Goal: Information Seeking & Learning: Learn about a topic

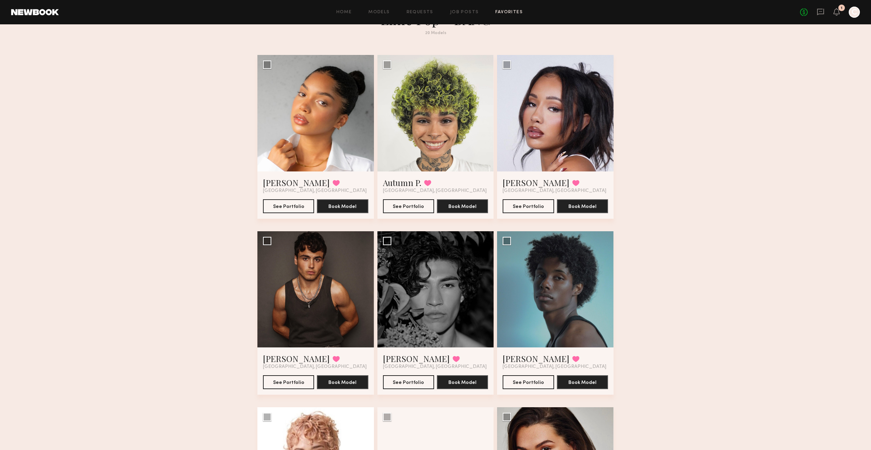
scroll to position [27, 0]
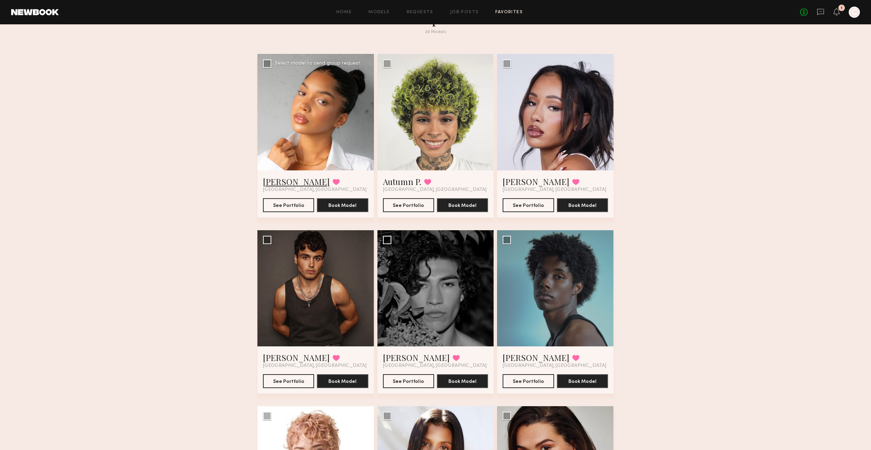
click at [304, 183] on link "Parker Rose D." at bounding box center [296, 181] width 67 height 11
click at [399, 188] on span "[GEOGRAPHIC_DATA], [GEOGRAPHIC_DATA]" at bounding box center [435, 190] width 104 height 6
click at [398, 182] on link "Autumn P." at bounding box center [402, 181] width 38 height 11
click at [513, 185] on link "[PERSON_NAME]" at bounding box center [536, 181] width 67 height 11
click at [279, 359] on link "[PERSON_NAME]" at bounding box center [296, 357] width 67 height 11
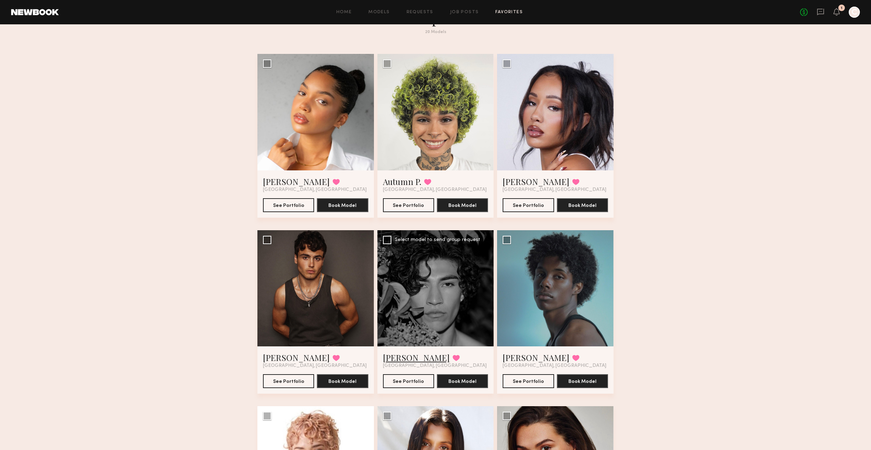
click at [405, 361] on link "Aden C." at bounding box center [416, 357] width 67 height 11
click at [520, 360] on link "David C." at bounding box center [536, 357] width 67 height 11
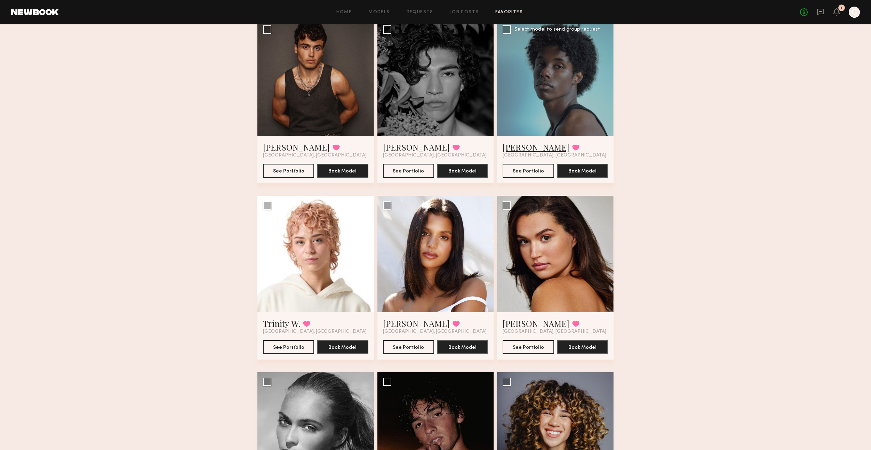
scroll to position [244, 0]
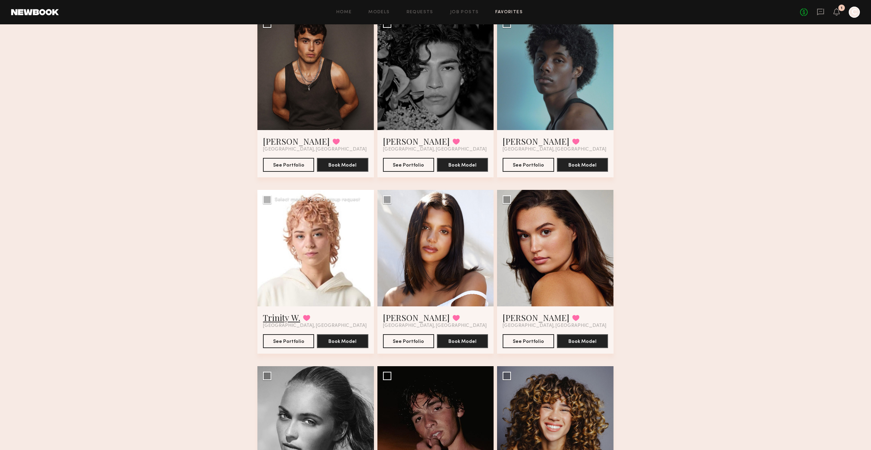
click at [269, 318] on link "Trinity W." at bounding box center [281, 317] width 37 height 11
click at [405, 319] on link "Michaela B." at bounding box center [416, 317] width 67 height 11
click at [515, 316] on link "Ella J." at bounding box center [536, 317] width 67 height 11
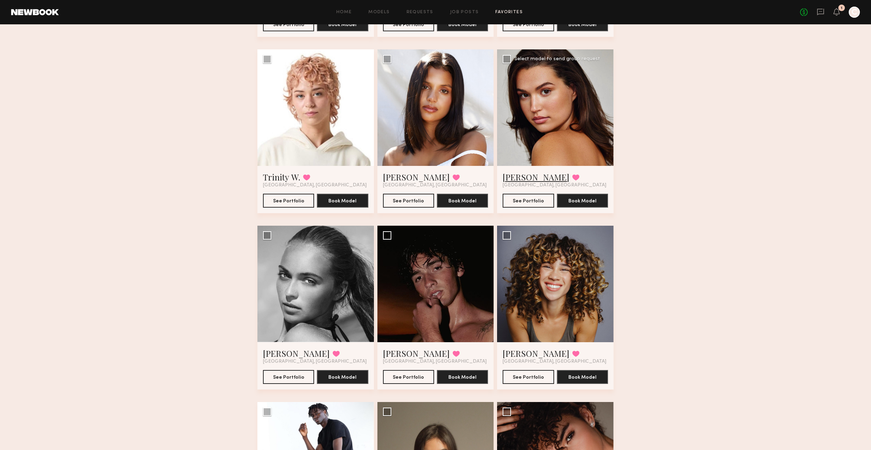
scroll to position [465, 0]
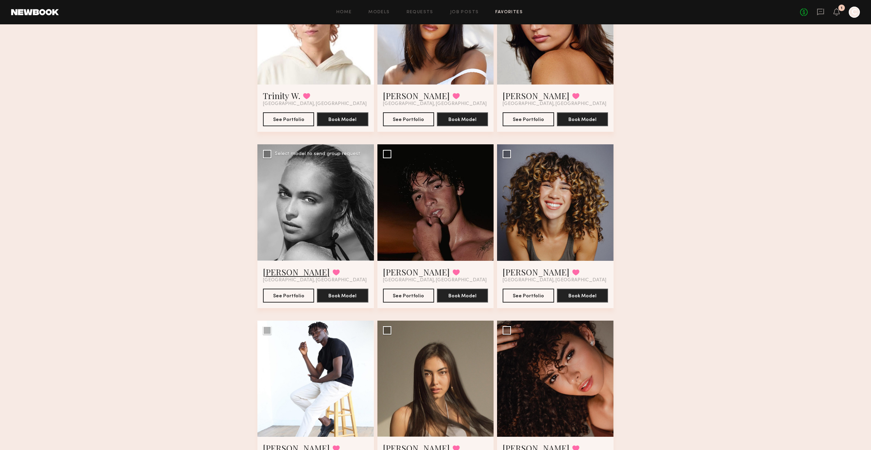
click at [287, 271] on link "Whitney T." at bounding box center [296, 271] width 67 height 11
click at [392, 274] on link "Drue F." at bounding box center [416, 271] width 67 height 11
click at [518, 278] on span "[GEOGRAPHIC_DATA], [GEOGRAPHIC_DATA]" at bounding box center [555, 281] width 104 height 6
click at [517, 273] on link "Jaedyn T." at bounding box center [536, 271] width 67 height 11
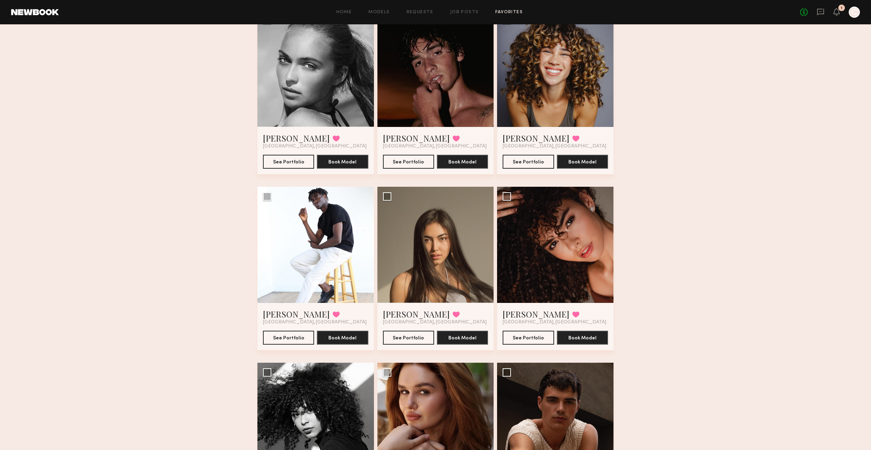
scroll to position [558, 0]
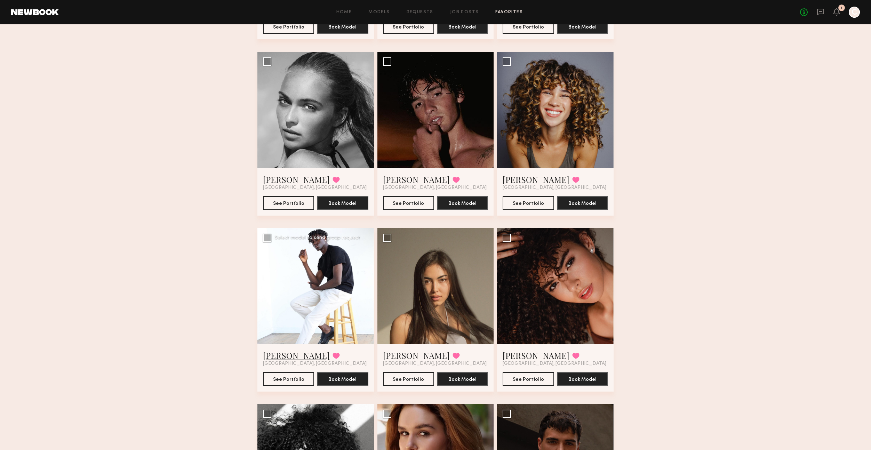
click at [272, 353] on link "Henri M." at bounding box center [296, 355] width 67 height 11
click at [397, 354] on link "Assiya M." at bounding box center [416, 355] width 67 height 11
click at [528, 357] on link "Ágatha F." at bounding box center [536, 355] width 67 height 11
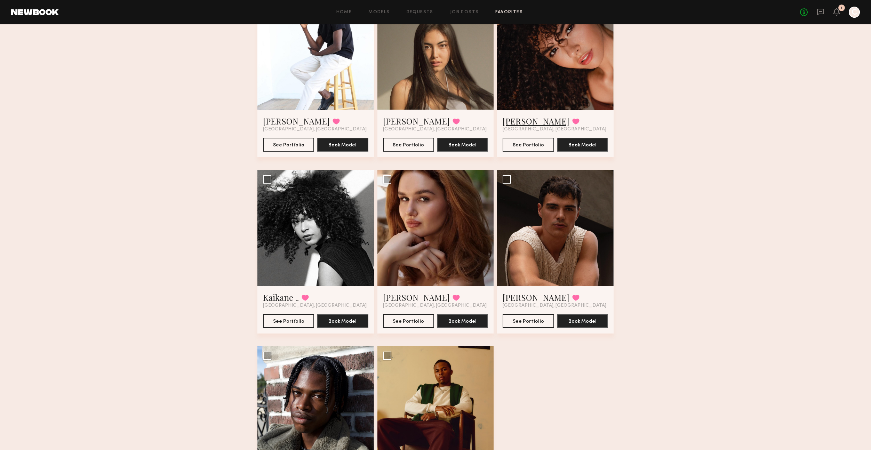
scroll to position [794, 0]
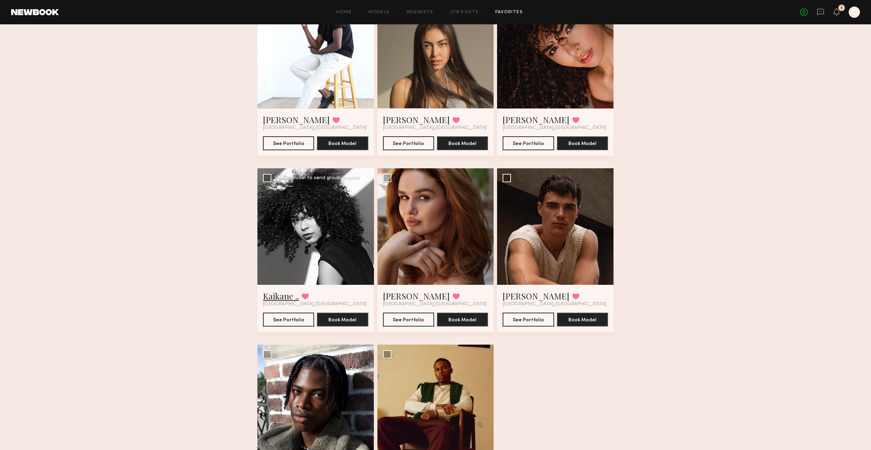
click at [282, 299] on link "Kaikane .." at bounding box center [281, 295] width 36 height 11
click at [396, 299] on link "Olga N." at bounding box center [416, 295] width 67 height 11
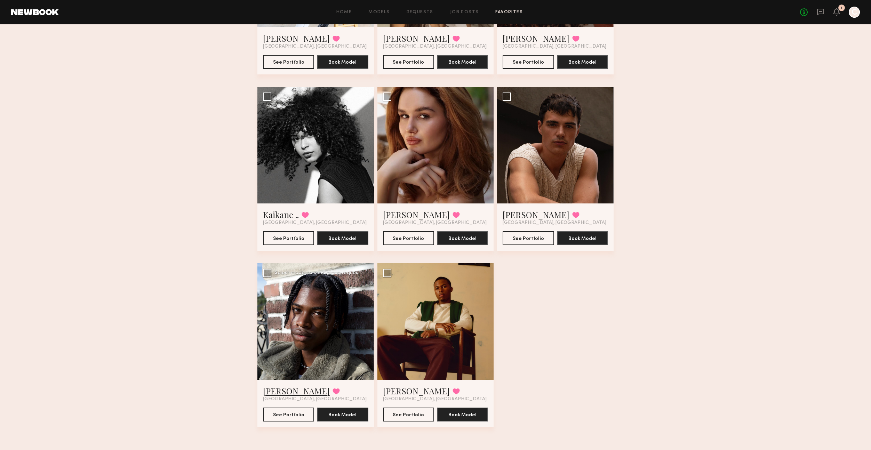
click at [273, 392] on link "Tyler R." at bounding box center [296, 390] width 67 height 11
click at [406, 388] on link "Jordan J." at bounding box center [416, 390] width 67 height 11
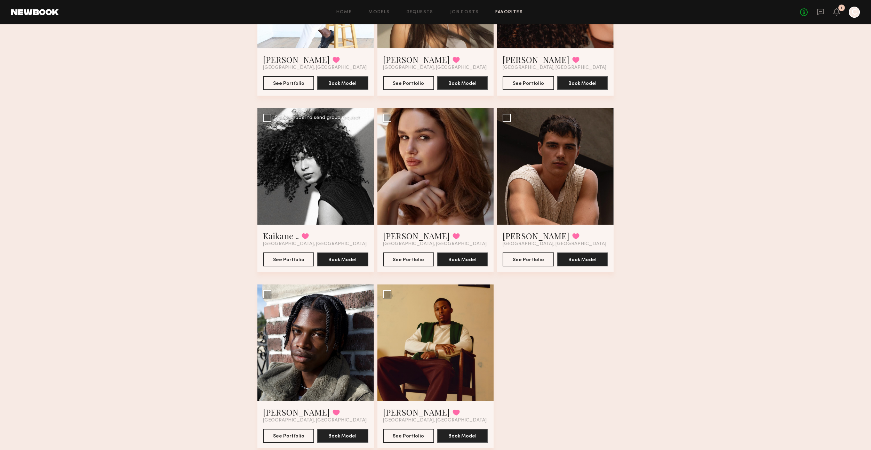
scroll to position [831, 0]
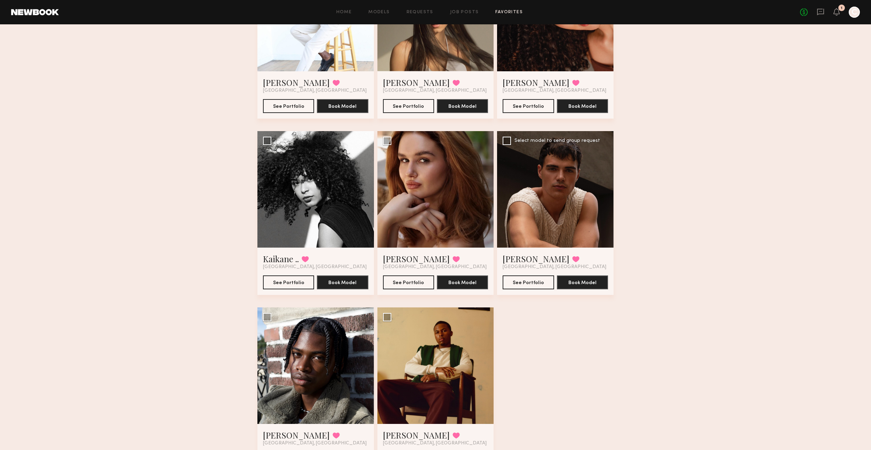
click at [537, 233] on div at bounding box center [555, 189] width 117 height 117
click at [516, 267] on span "[GEOGRAPHIC_DATA], [GEOGRAPHIC_DATA]" at bounding box center [555, 267] width 104 height 6
click at [516, 261] on link "Sterling R." at bounding box center [536, 258] width 67 height 11
click at [568, 209] on div at bounding box center [555, 189] width 117 height 117
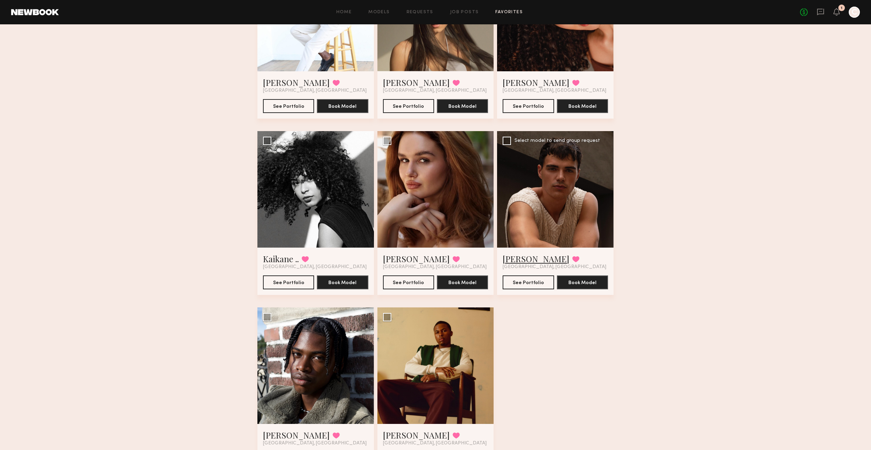
click at [525, 257] on link "Sterling R." at bounding box center [536, 258] width 67 height 11
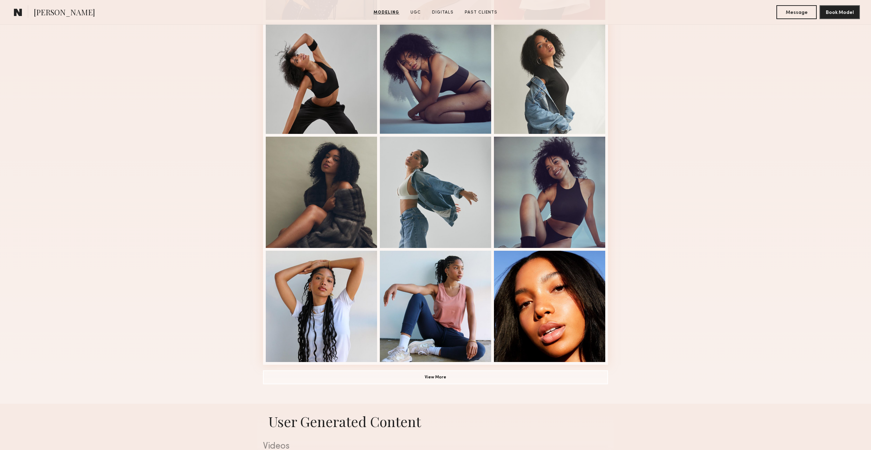
scroll to position [329, 0]
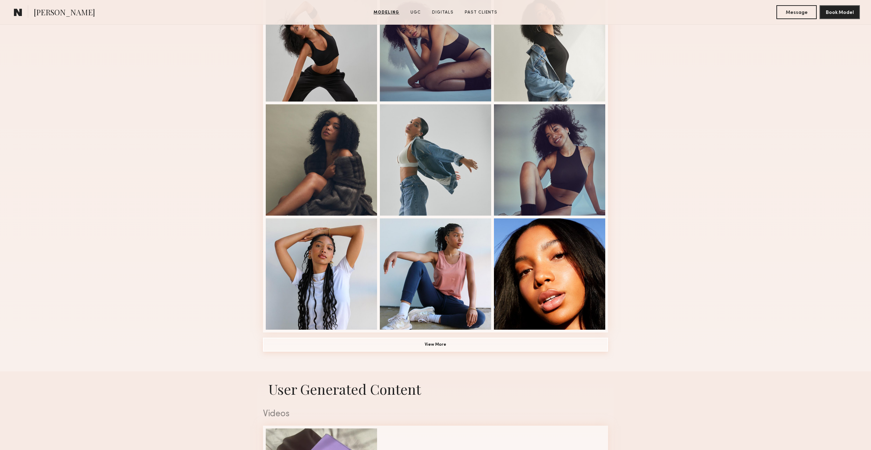
click at [432, 346] on button "View More" at bounding box center [435, 345] width 345 height 14
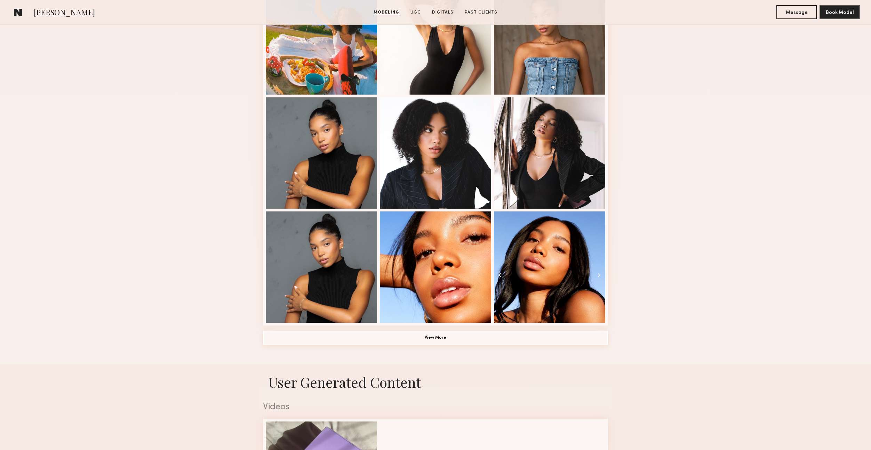
click at [430, 339] on button "View More" at bounding box center [435, 338] width 345 height 14
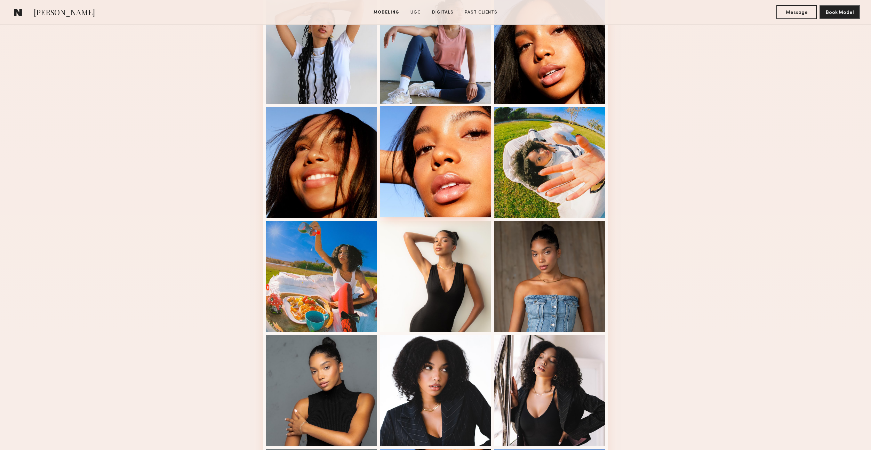
scroll to position [537, 0]
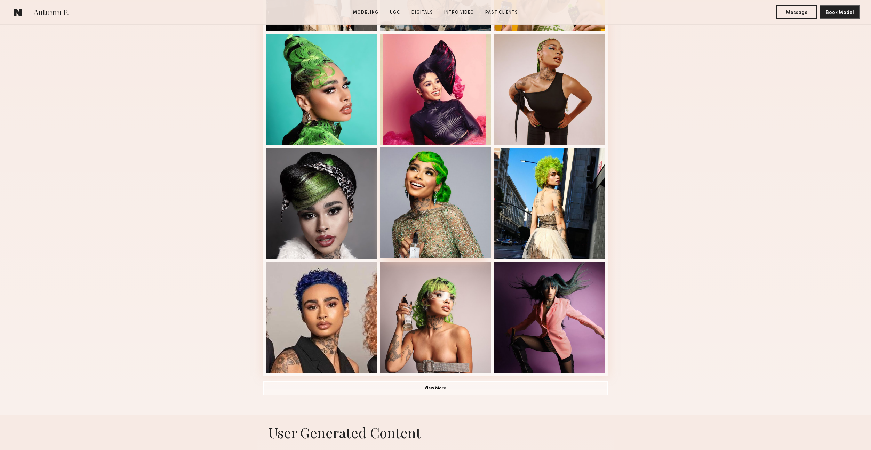
scroll to position [300, 0]
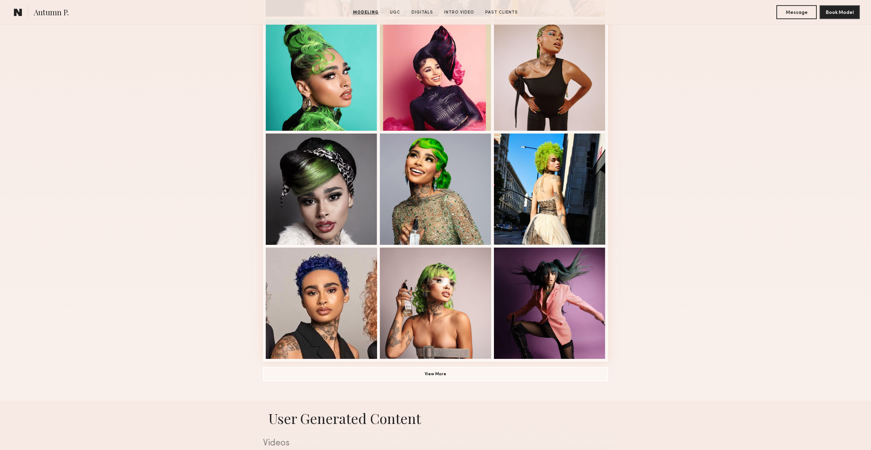
click at [446, 363] on div "Modeling Portfolio View More" at bounding box center [435, 130] width 345 height 542
click at [445, 371] on button "View More" at bounding box center [435, 374] width 345 height 14
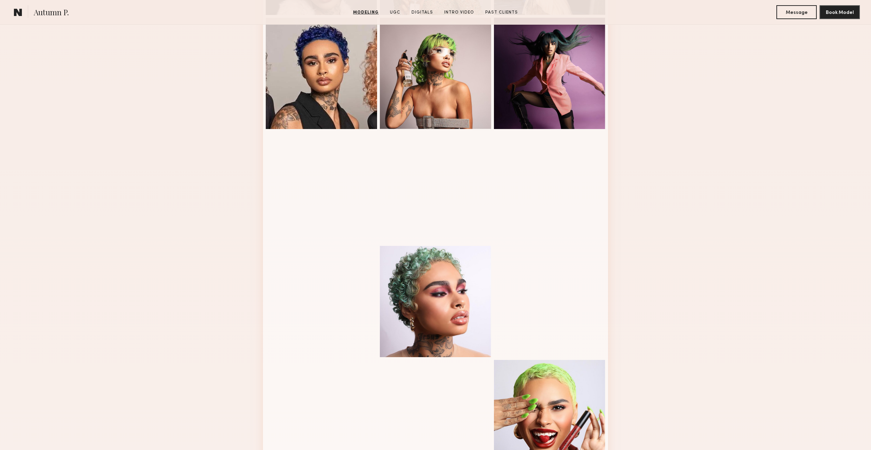
scroll to position [531, 0]
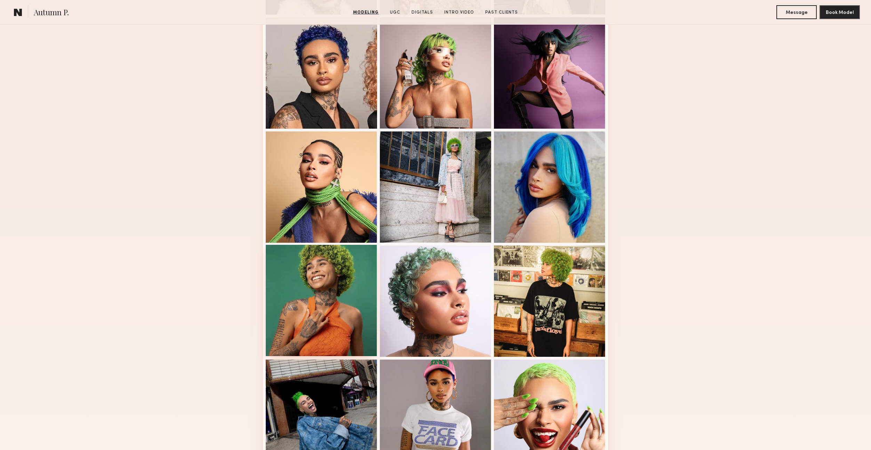
click at [330, 316] on div at bounding box center [321, 300] width 111 height 111
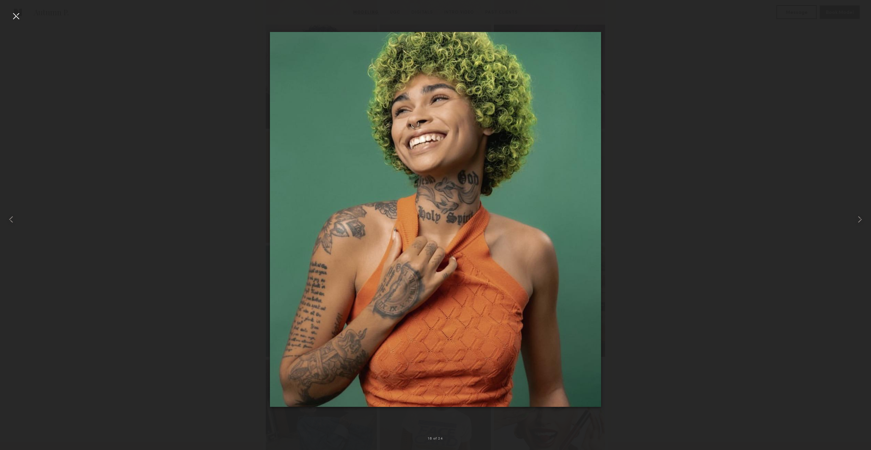
click at [141, 275] on div at bounding box center [435, 219] width 871 height 417
click at [13, 18] on div at bounding box center [15, 15] width 11 height 11
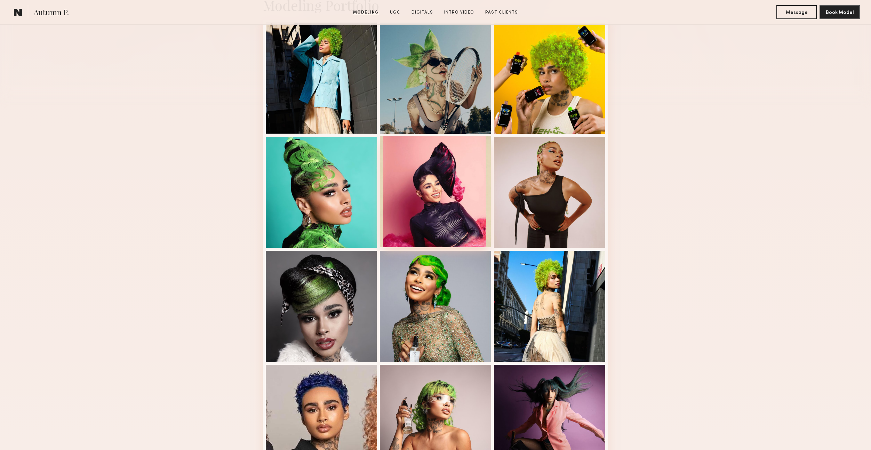
scroll to position [134, 0]
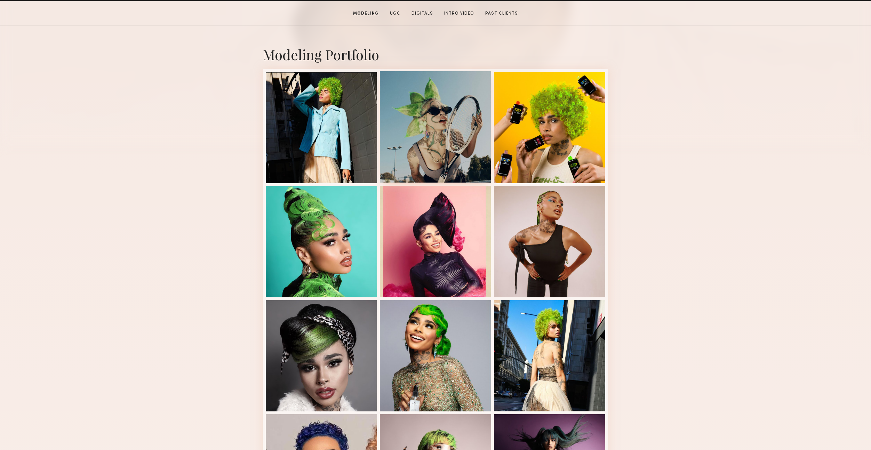
click at [445, 110] on div at bounding box center [435, 126] width 111 height 111
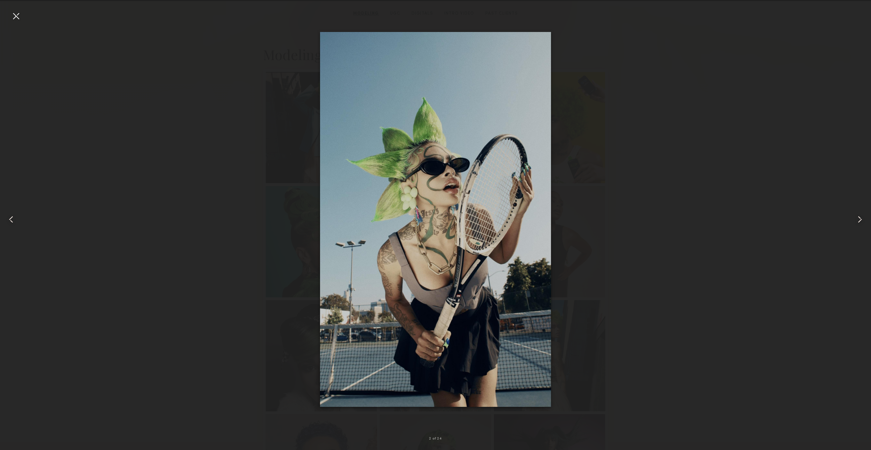
click at [623, 181] on div at bounding box center [435, 219] width 871 height 417
click at [17, 17] on div at bounding box center [15, 15] width 11 height 11
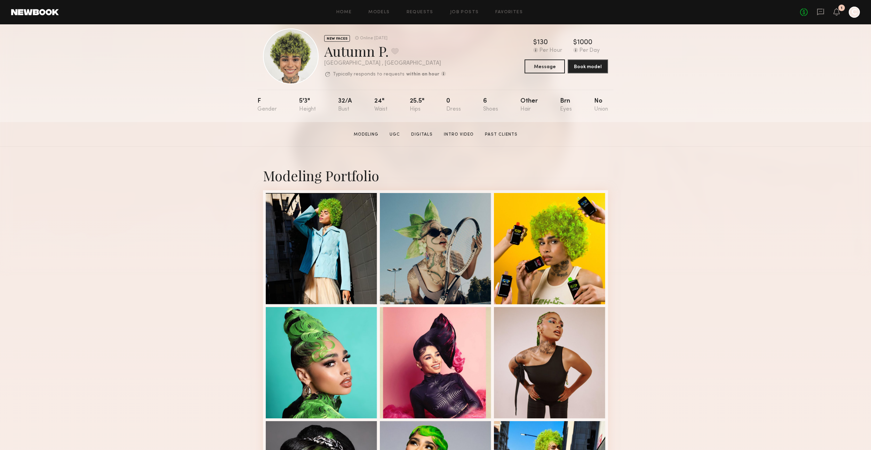
scroll to position [9, 0]
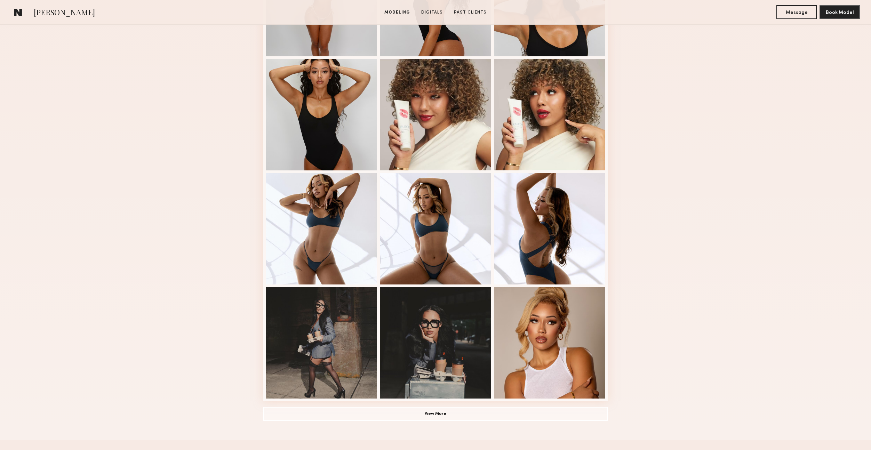
scroll to position [360, 0]
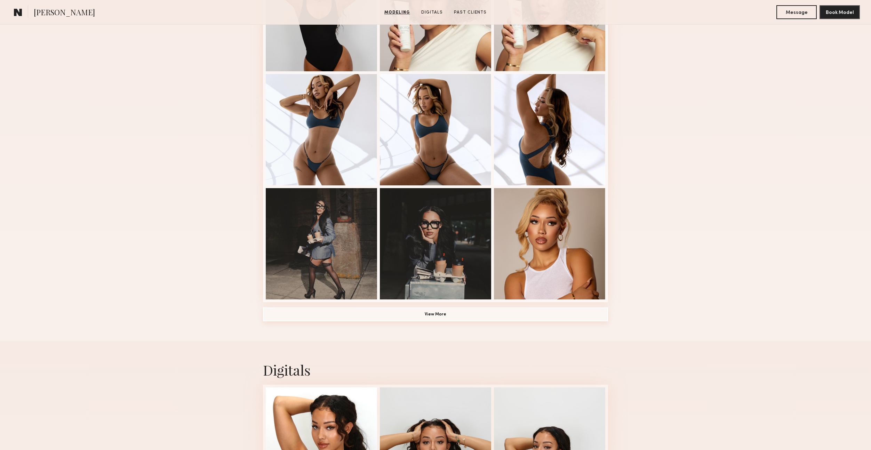
click at [464, 317] on button "View More" at bounding box center [435, 315] width 345 height 14
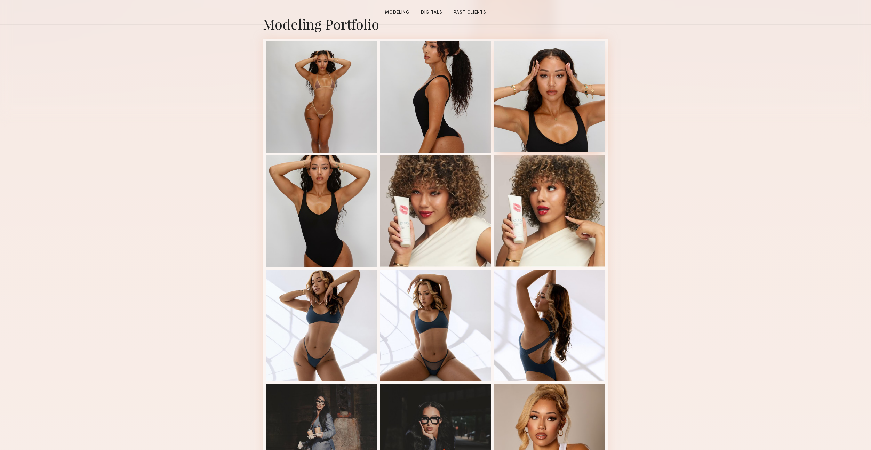
scroll to position [189, 0]
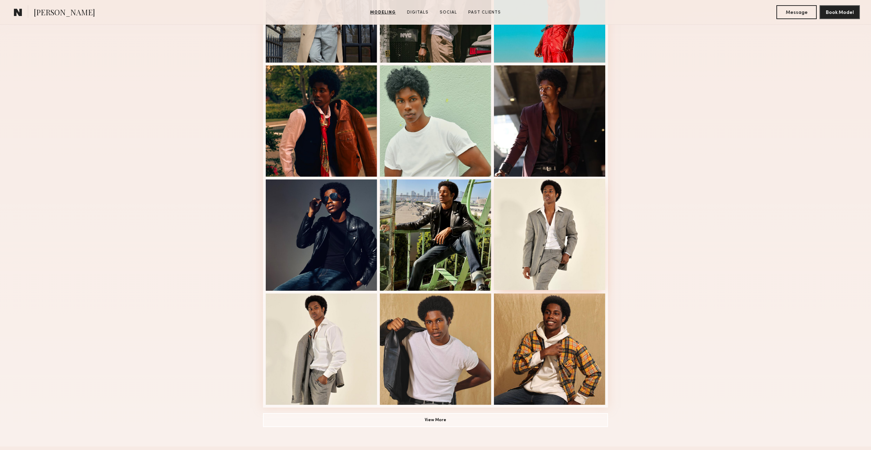
scroll to position [265, 0]
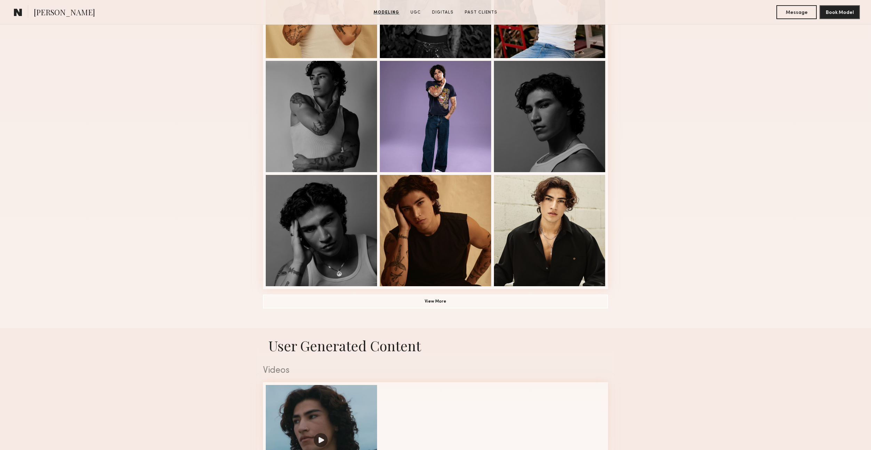
scroll to position [377, 0]
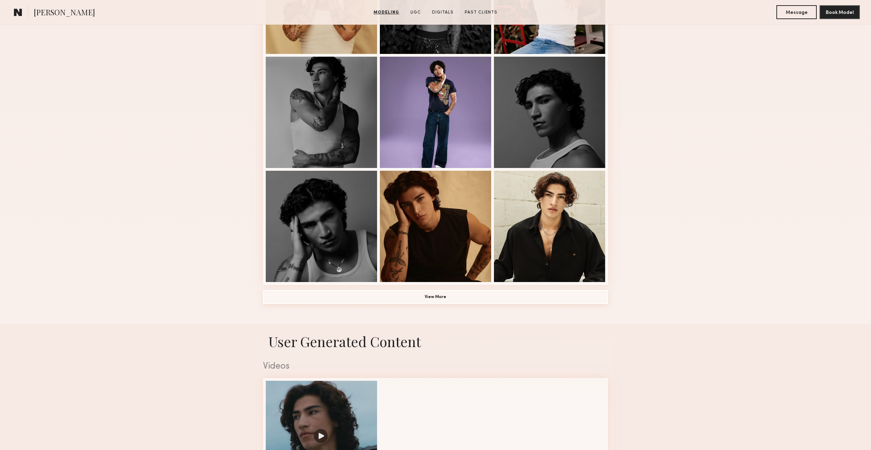
click at [433, 292] on button "View More" at bounding box center [435, 297] width 345 height 14
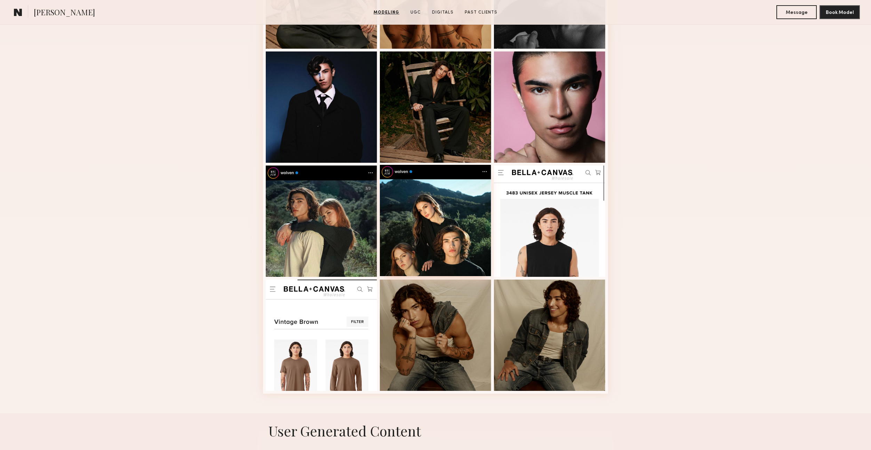
scroll to position [725, 0]
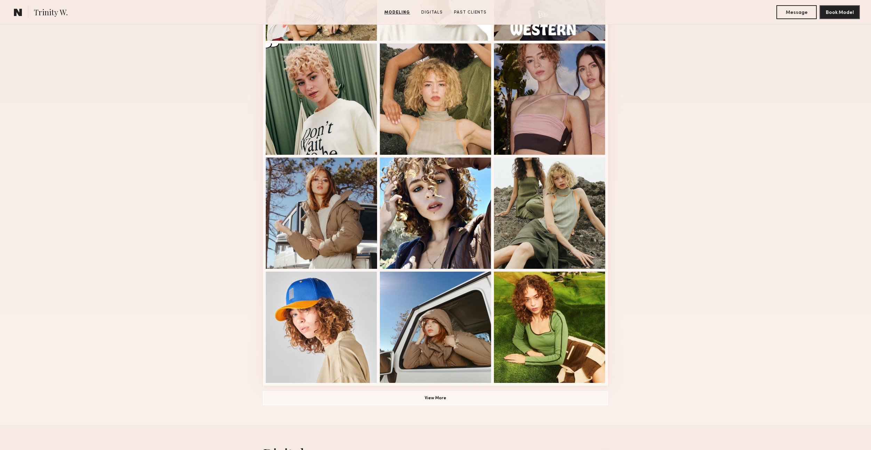
scroll to position [281, 0]
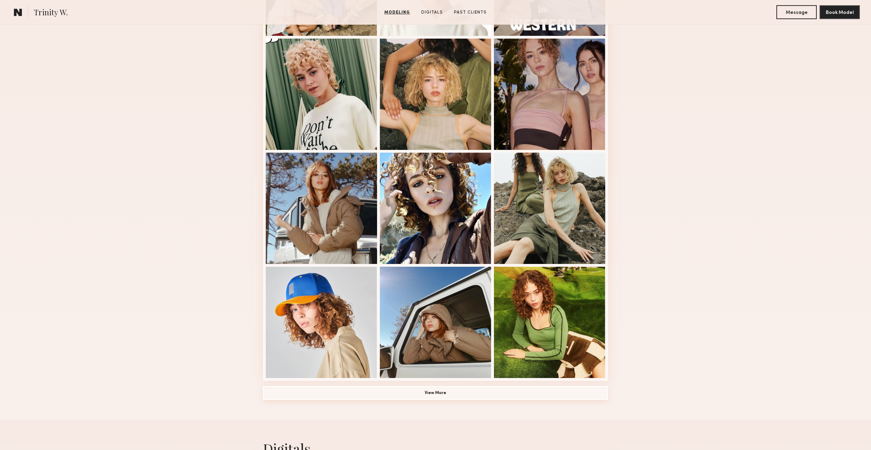
click at [392, 395] on button "View More" at bounding box center [435, 393] width 345 height 14
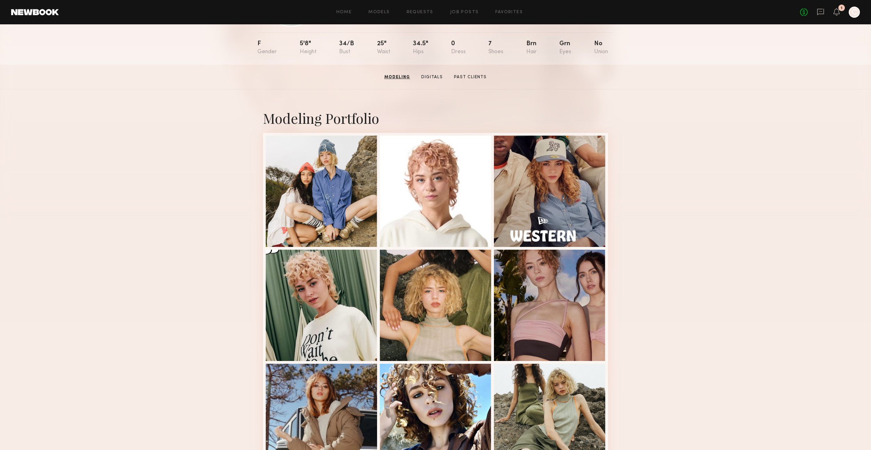
scroll to position [0, 0]
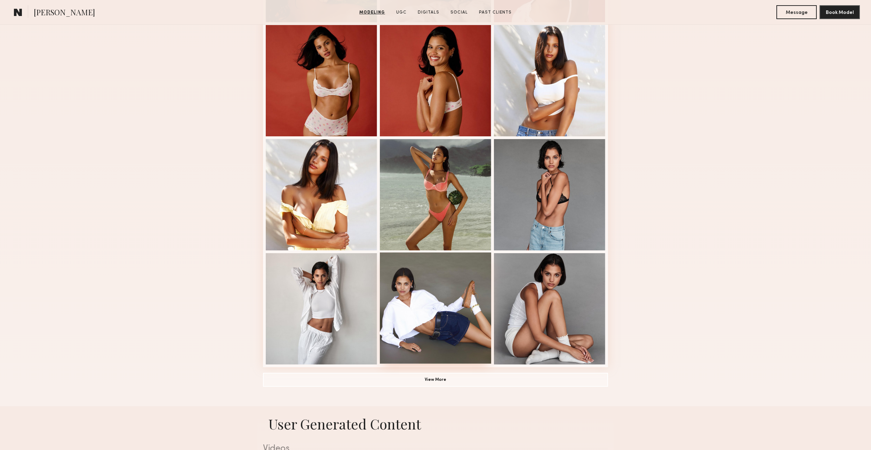
scroll to position [295, 0]
click at [429, 375] on button "View More" at bounding box center [435, 379] width 345 height 14
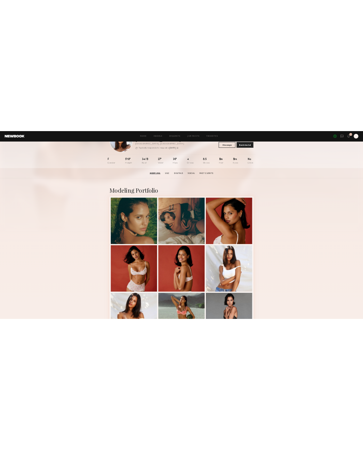
scroll to position [0, 0]
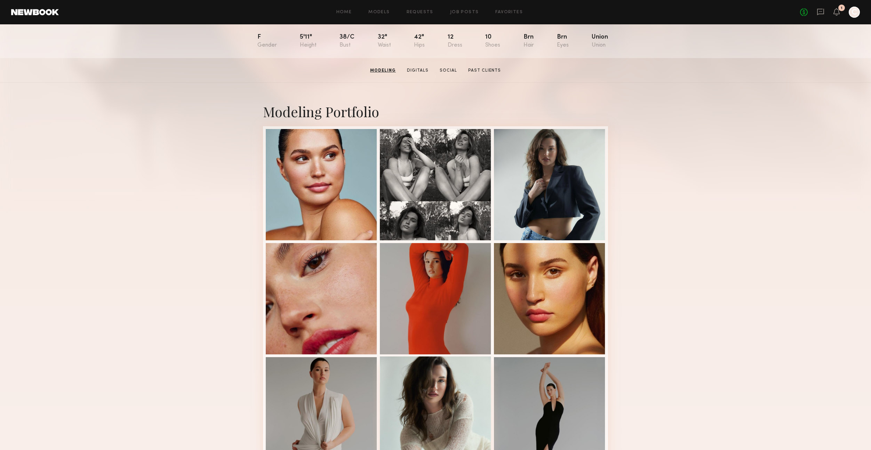
scroll to position [51, 0]
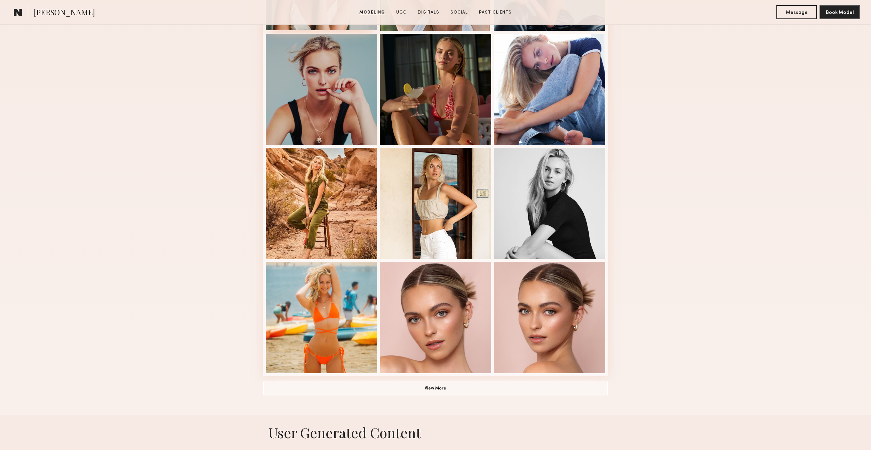
scroll to position [293, 0]
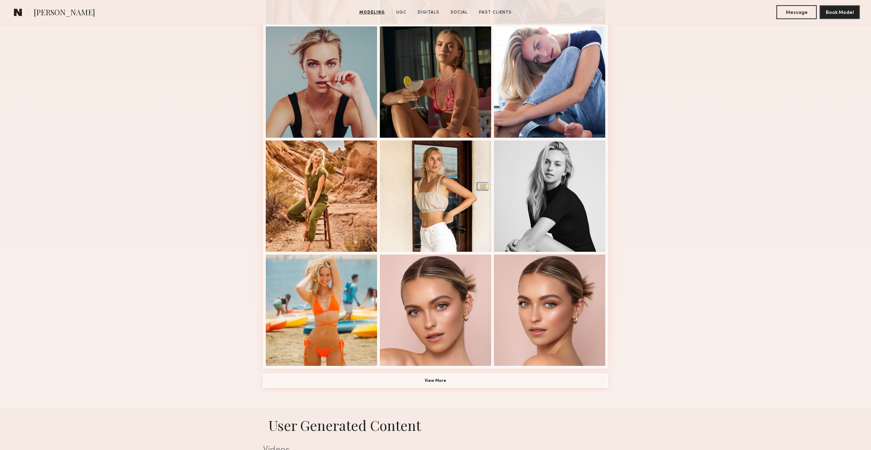
click at [414, 384] on button "View More" at bounding box center [435, 381] width 345 height 14
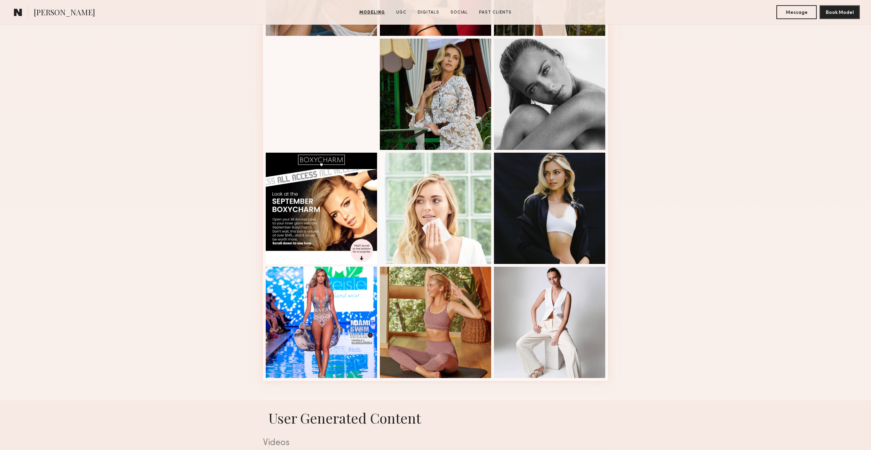
scroll to position [740, 0]
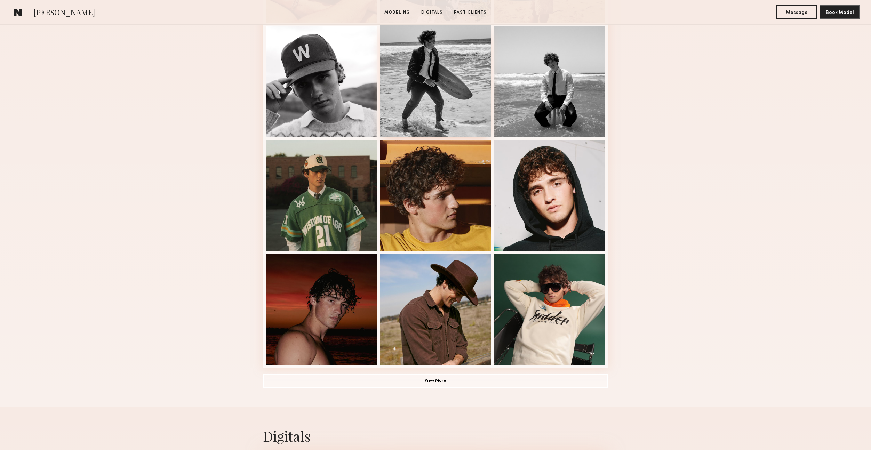
scroll to position [297, 0]
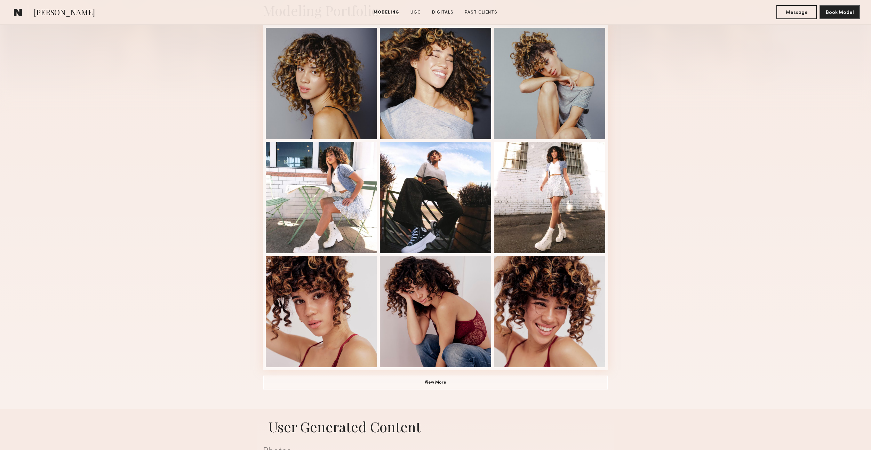
scroll to position [181, 0]
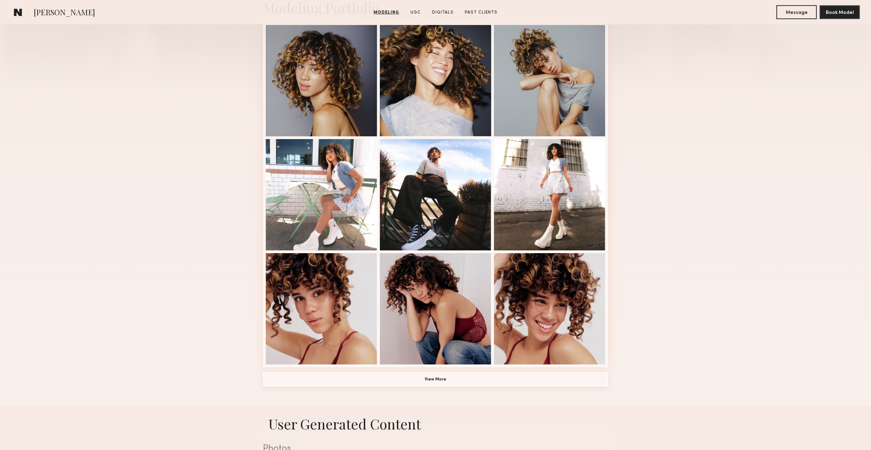
click at [424, 382] on button "View More" at bounding box center [435, 380] width 345 height 14
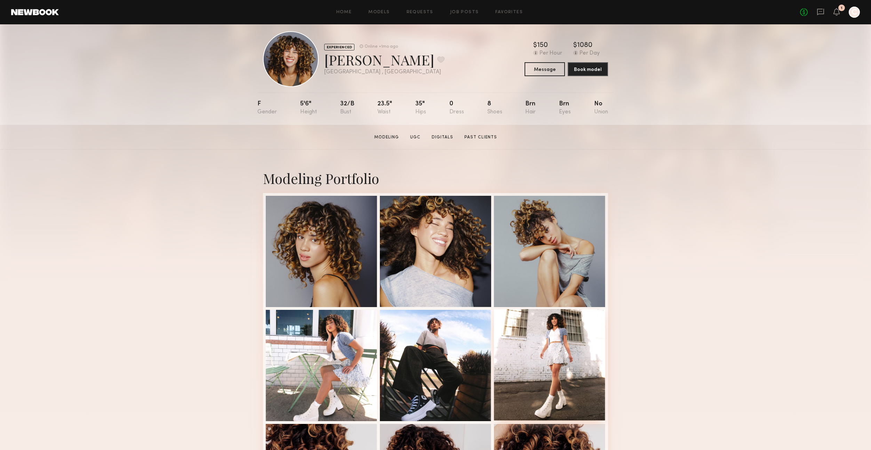
scroll to position [1, 0]
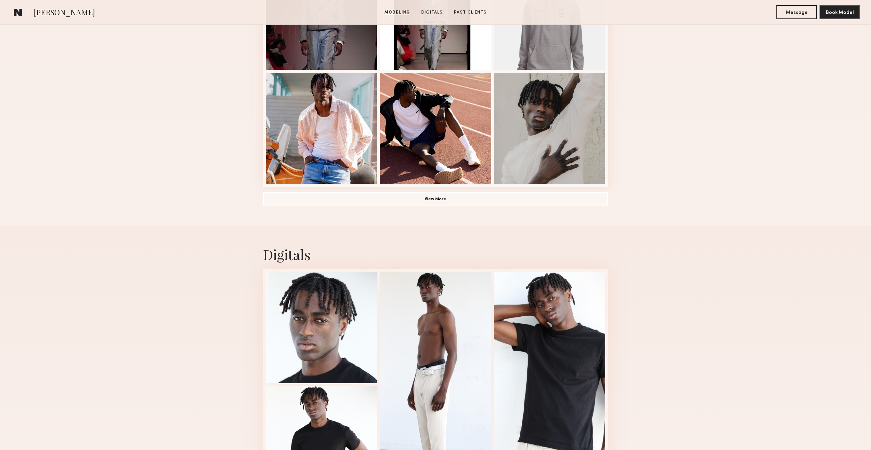
scroll to position [476, 0]
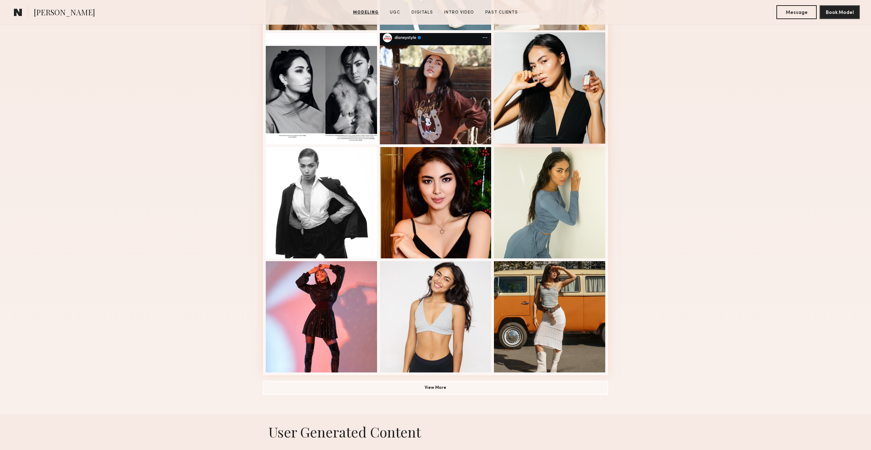
scroll to position [287, 0]
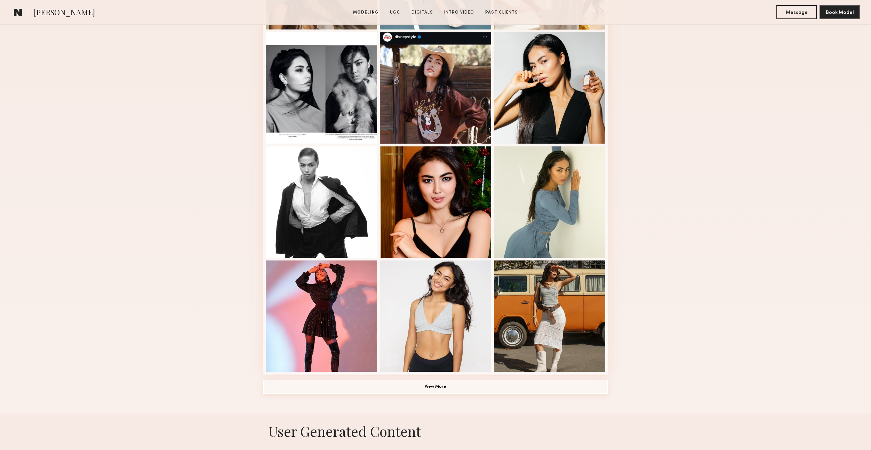
click at [483, 392] on button "View More" at bounding box center [435, 387] width 345 height 14
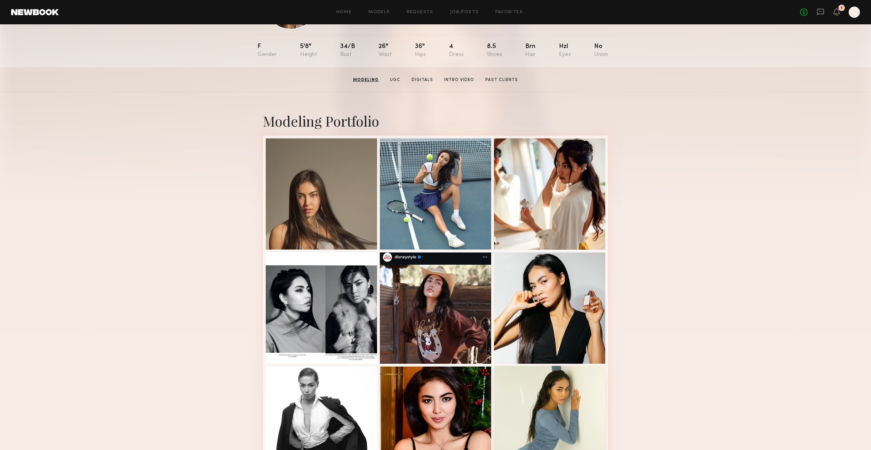
scroll to position [66, 0]
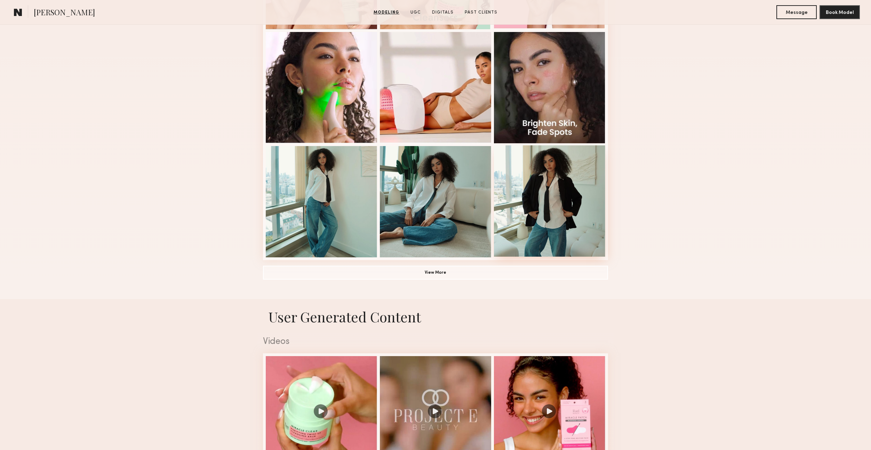
scroll to position [405, 0]
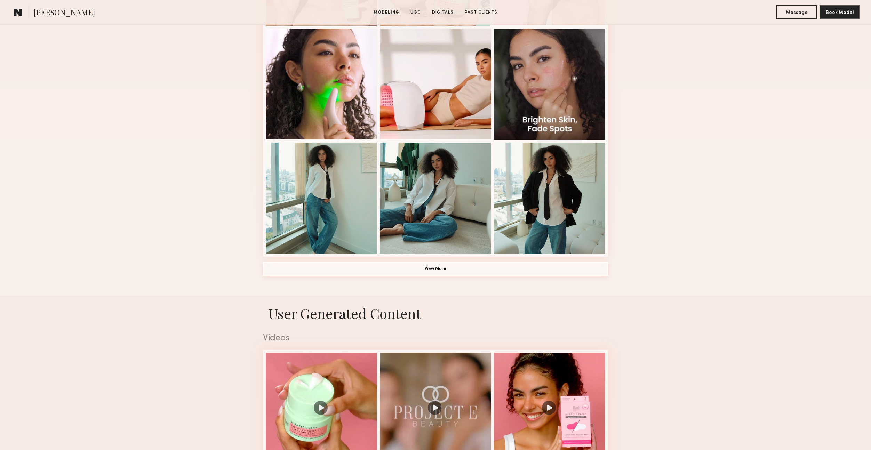
click at [439, 270] on button "View More" at bounding box center [435, 269] width 345 height 14
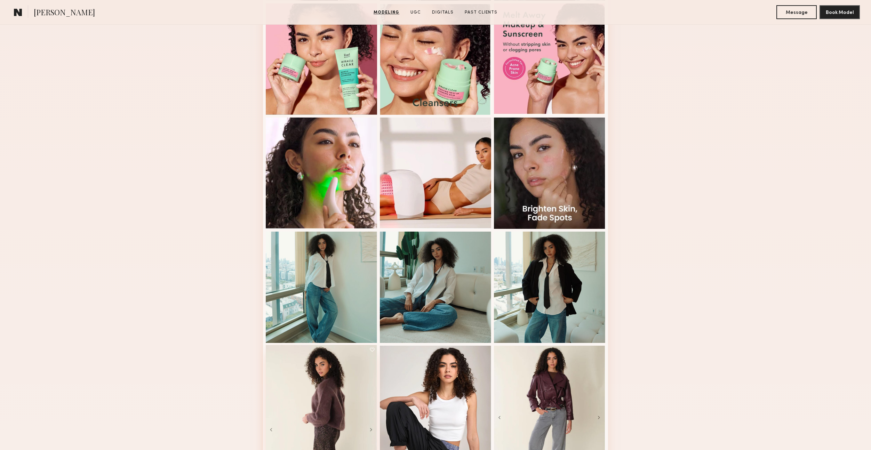
scroll to position [48, 0]
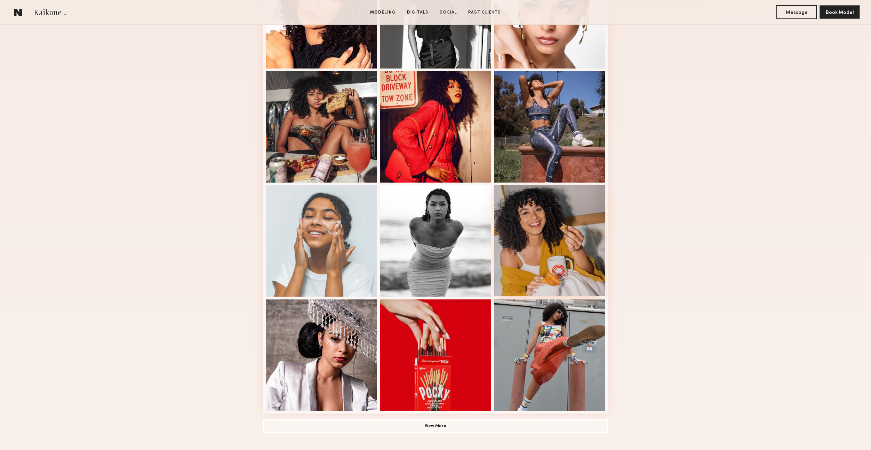
scroll to position [255, 0]
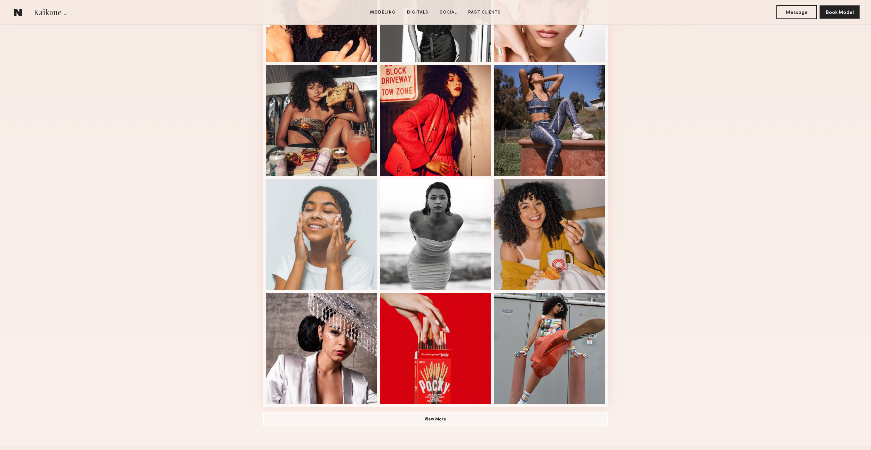
click at [453, 427] on div "Modeling Portfolio View More" at bounding box center [435, 175] width 345 height 542
click at [449, 424] on button "View More" at bounding box center [435, 419] width 345 height 14
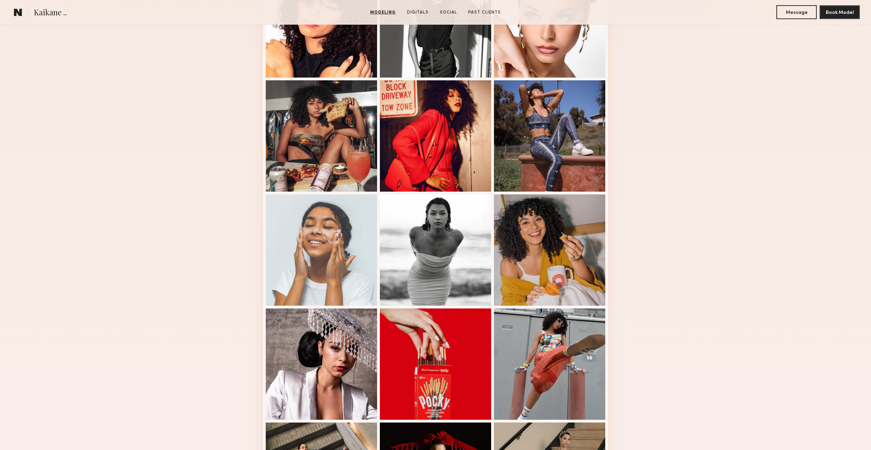
scroll to position [226, 0]
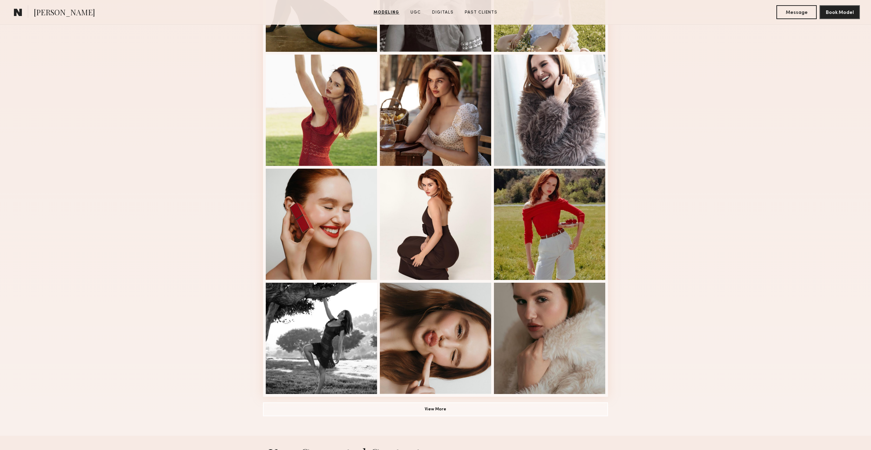
scroll to position [266, 0]
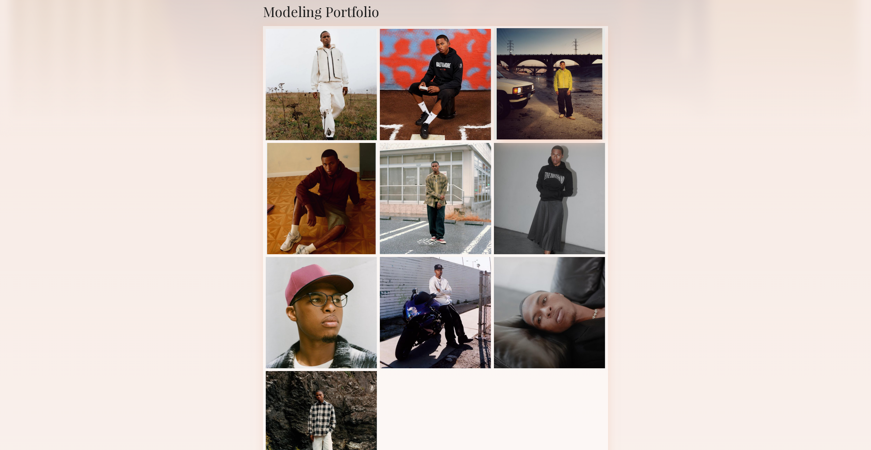
scroll to position [81, 0]
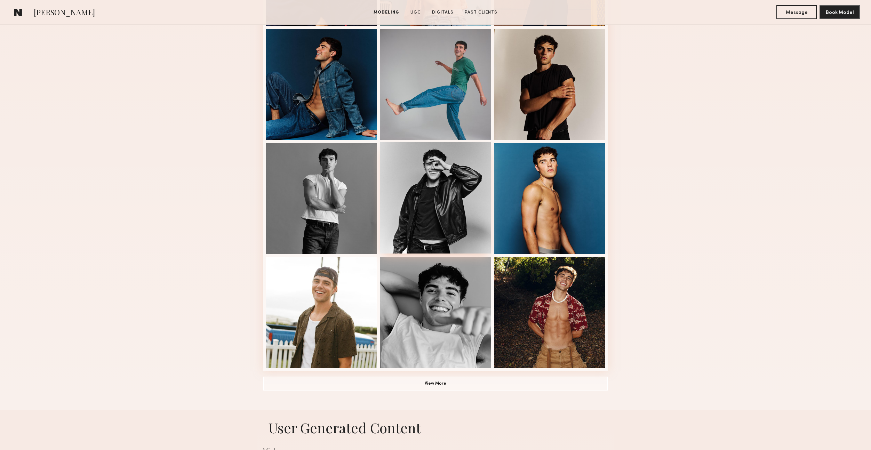
scroll to position [304, 0]
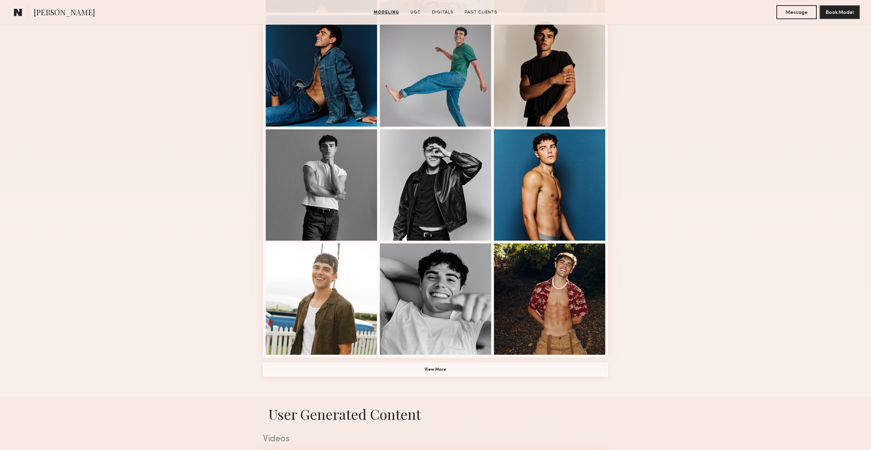
click at [415, 364] on button "View More" at bounding box center [435, 370] width 345 height 14
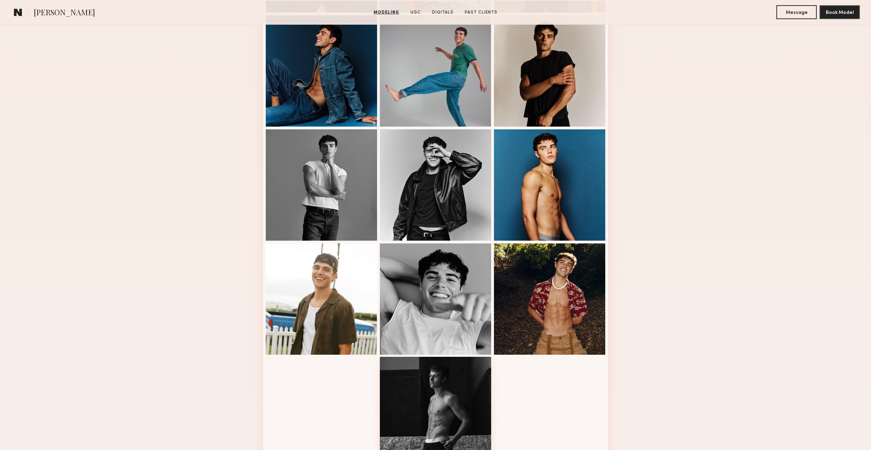
click at [409, 375] on div at bounding box center [435, 412] width 111 height 111
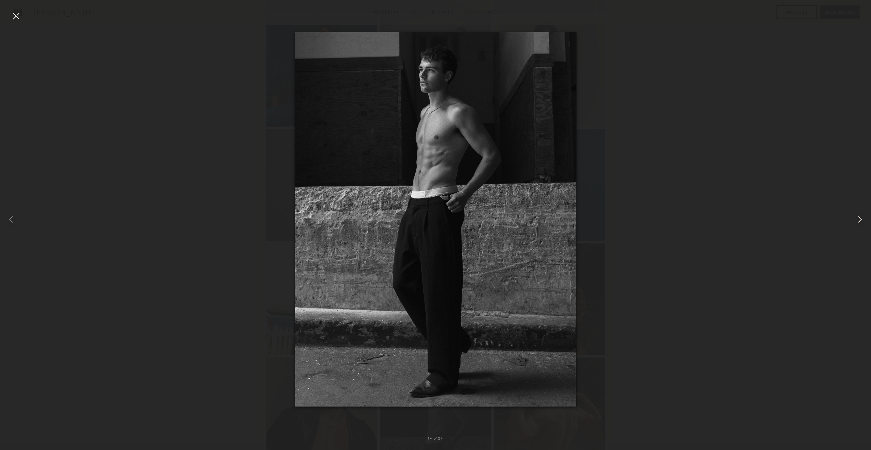
click at [860, 218] on common-icon at bounding box center [859, 219] width 11 height 11
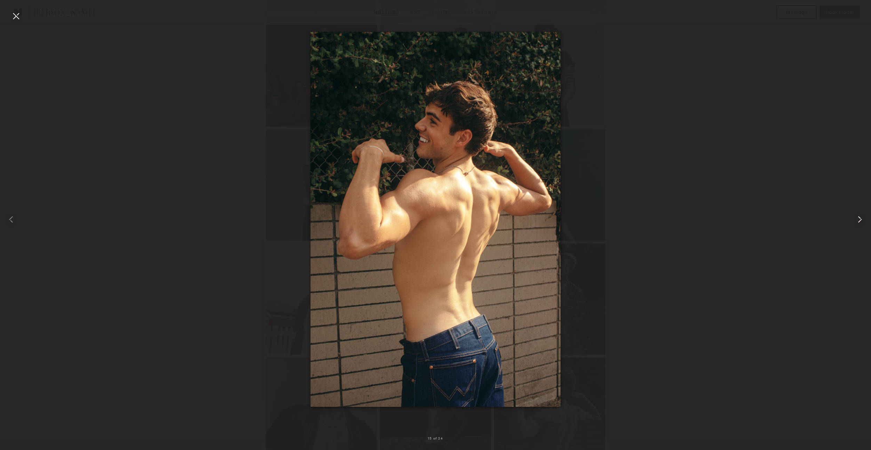
click at [860, 218] on common-icon at bounding box center [859, 219] width 11 height 11
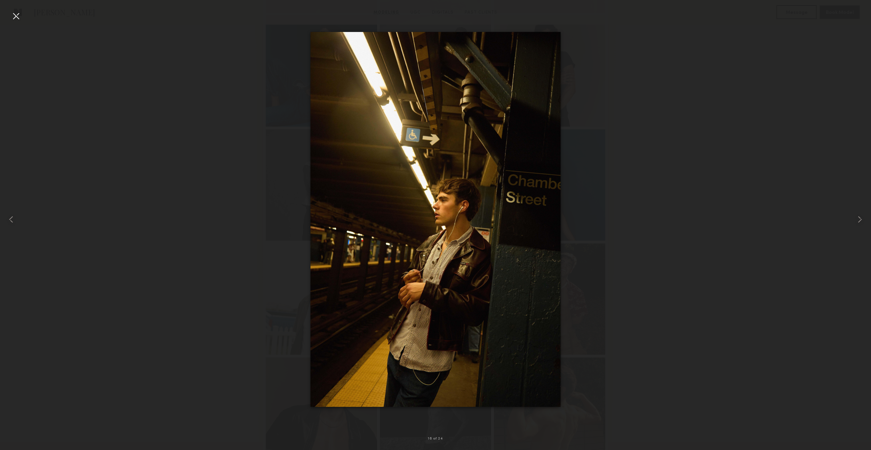
click at [696, 200] on div at bounding box center [435, 219] width 871 height 417
click at [15, 17] on div at bounding box center [15, 15] width 11 height 11
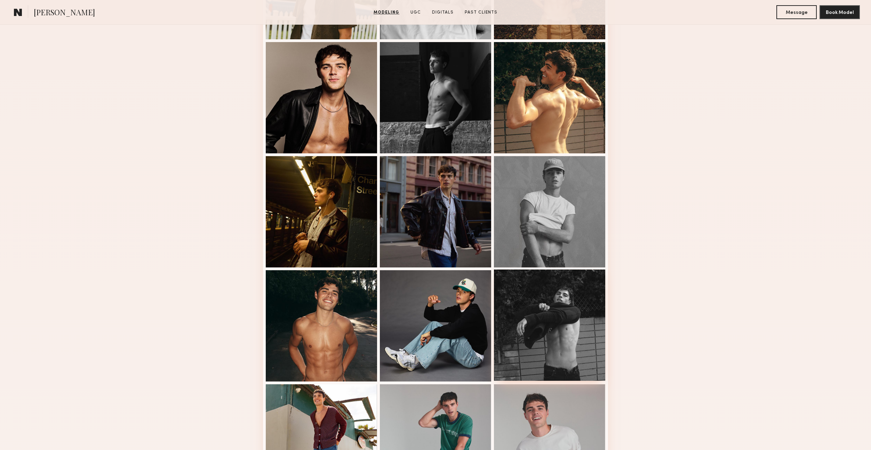
scroll to position [701, 0]
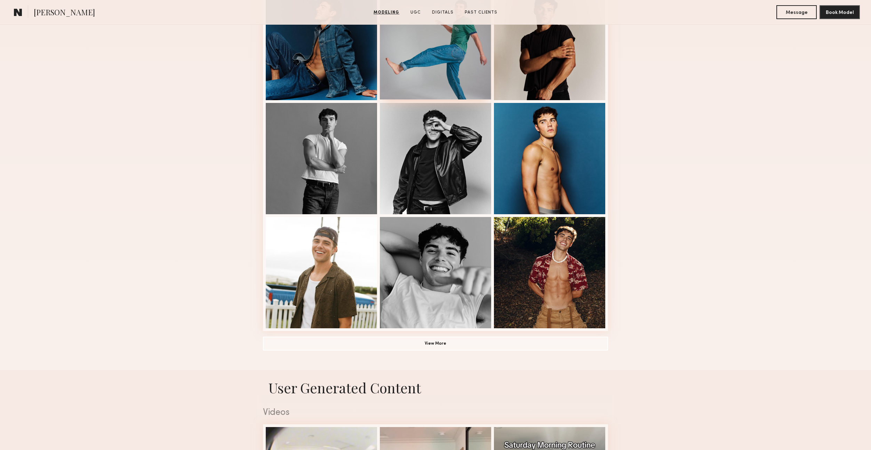
scroll to position [333, 0]
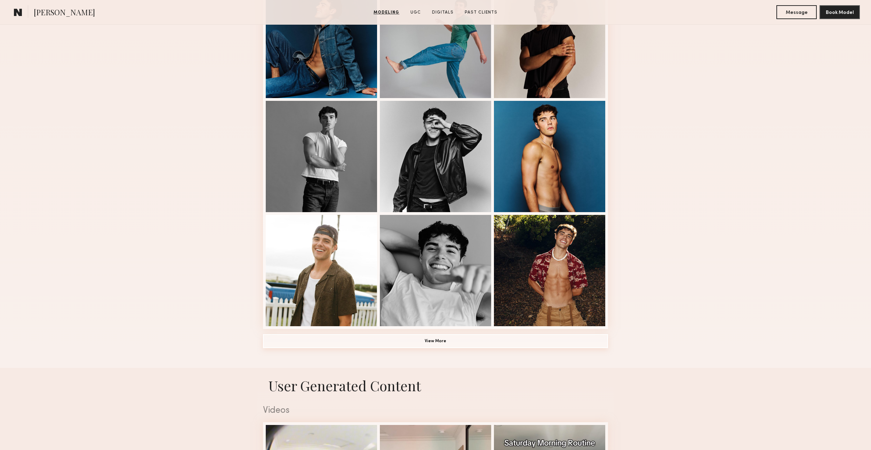
click at [426, 338] on button "View More" at bounding box center [435, 341] width 345 height 14
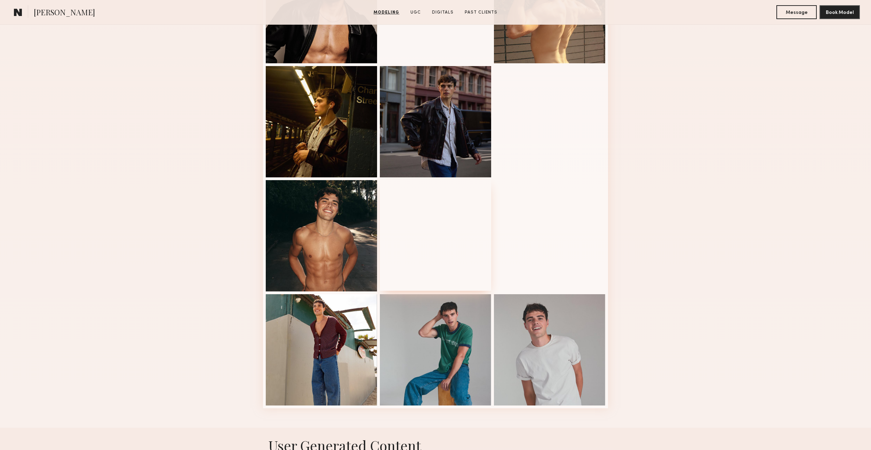
scroll to position [772, 0]
